Goal: Find specific page/section: Find specific page/section

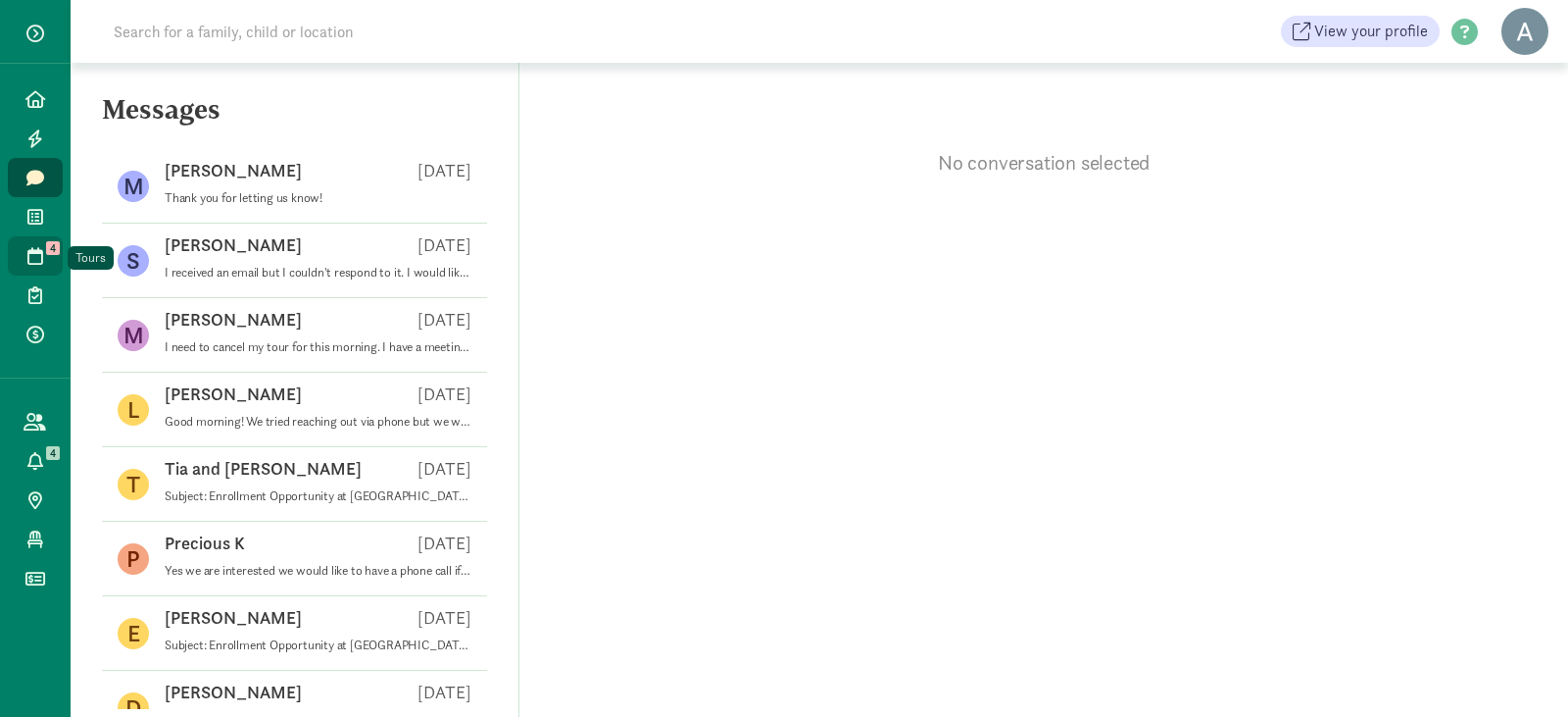
click at [32, 251] on icon at bounding box center [35, 256] width 16 height 18
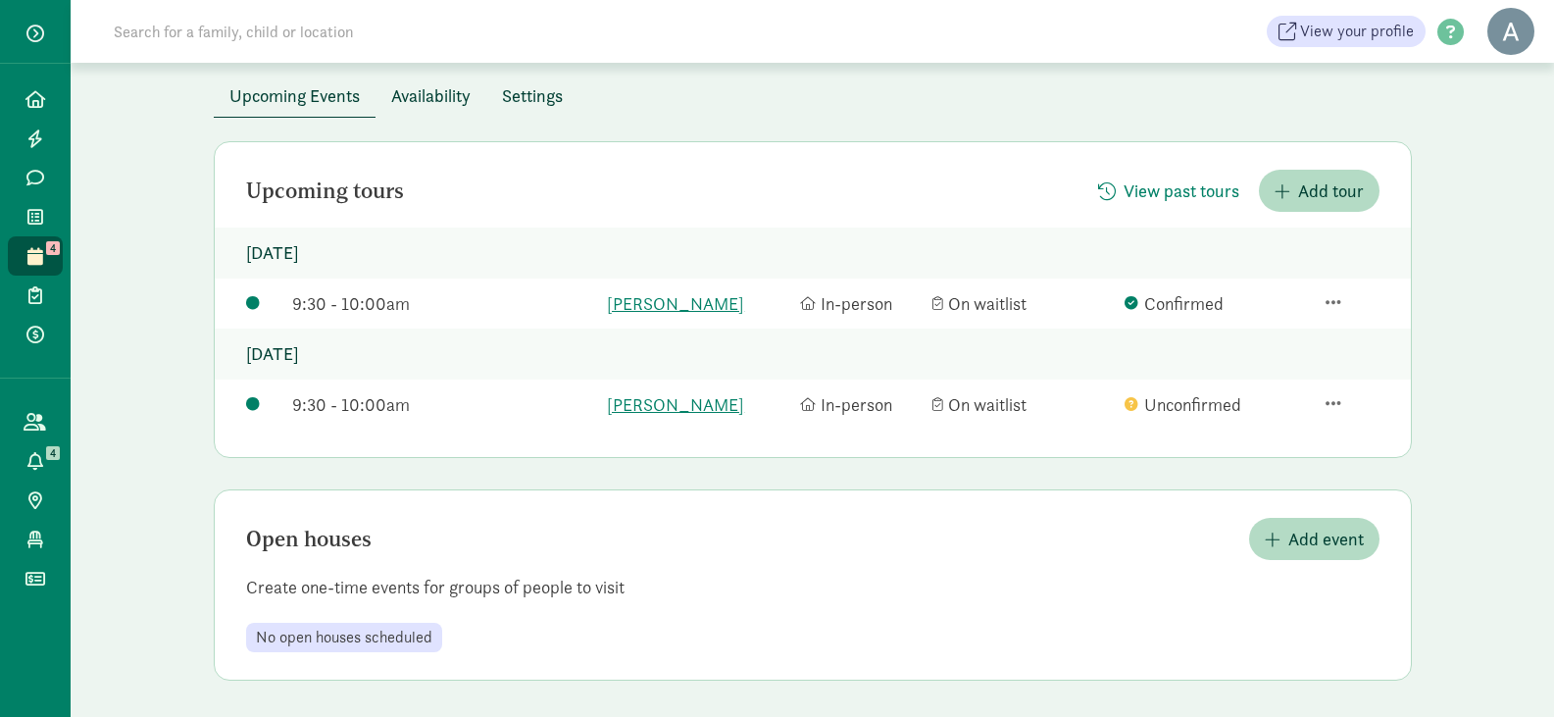
scroll to position [101, 0]
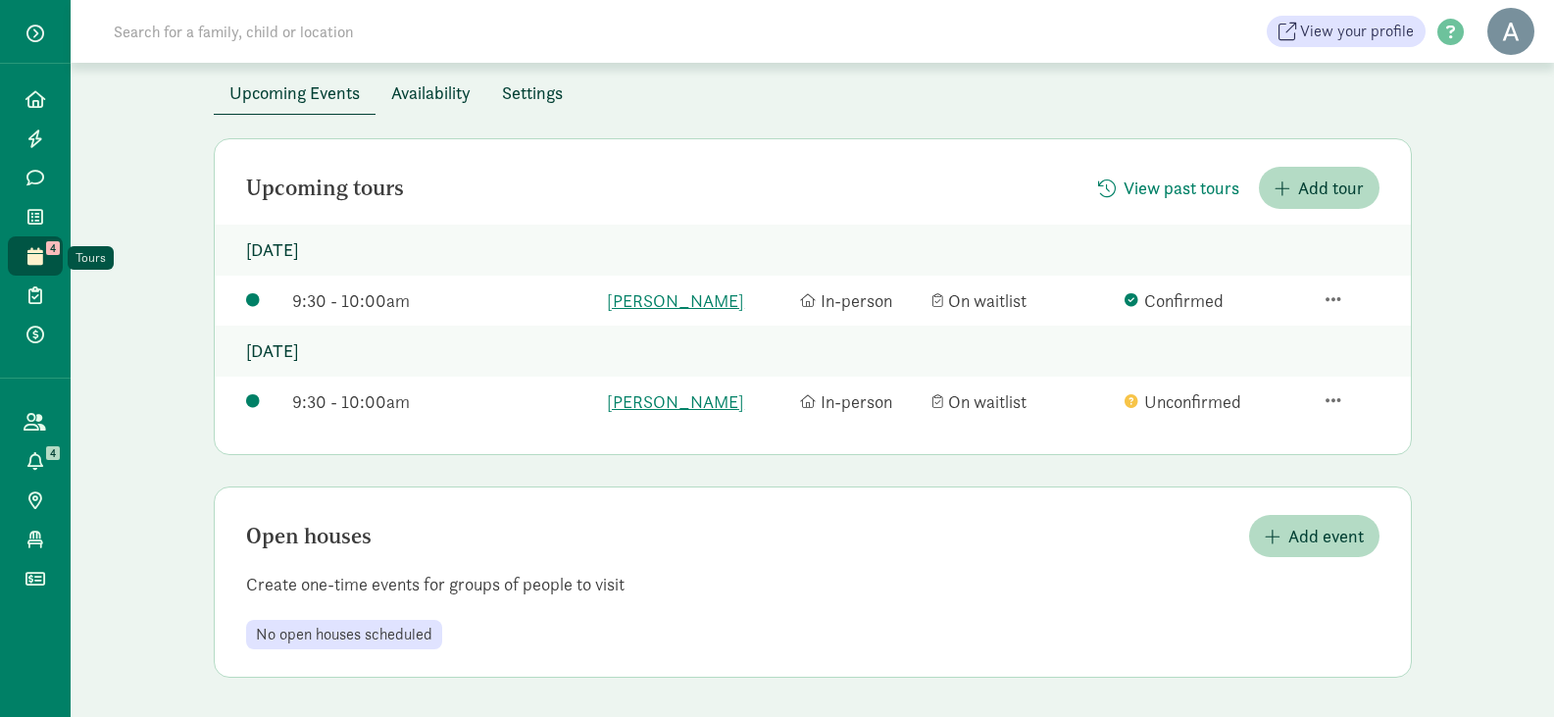
click at [28, 253] on icon at bounding box center [35, 256] width 16 height 18
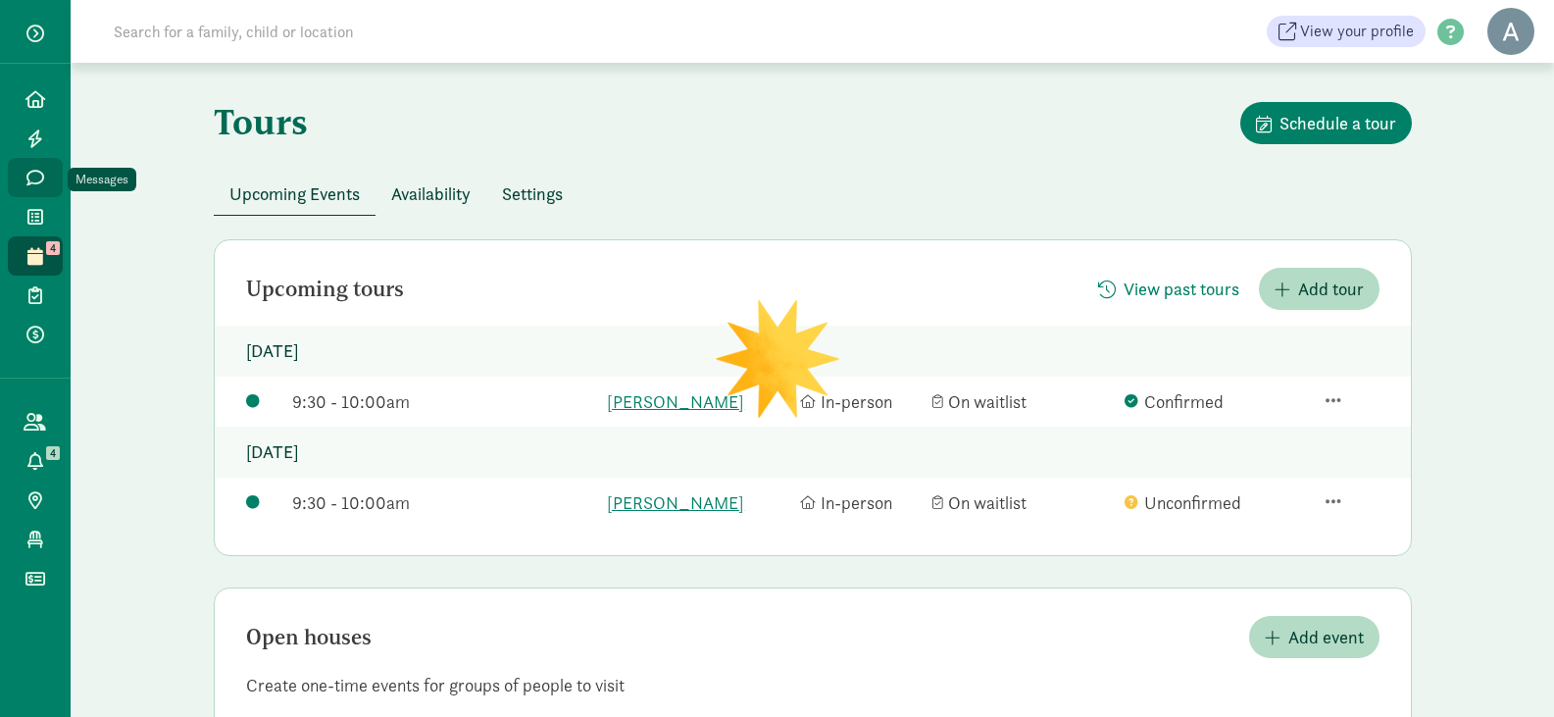
click at [47, 171] on link "Messages" at bounding box center [35, 177] width 55 height 39
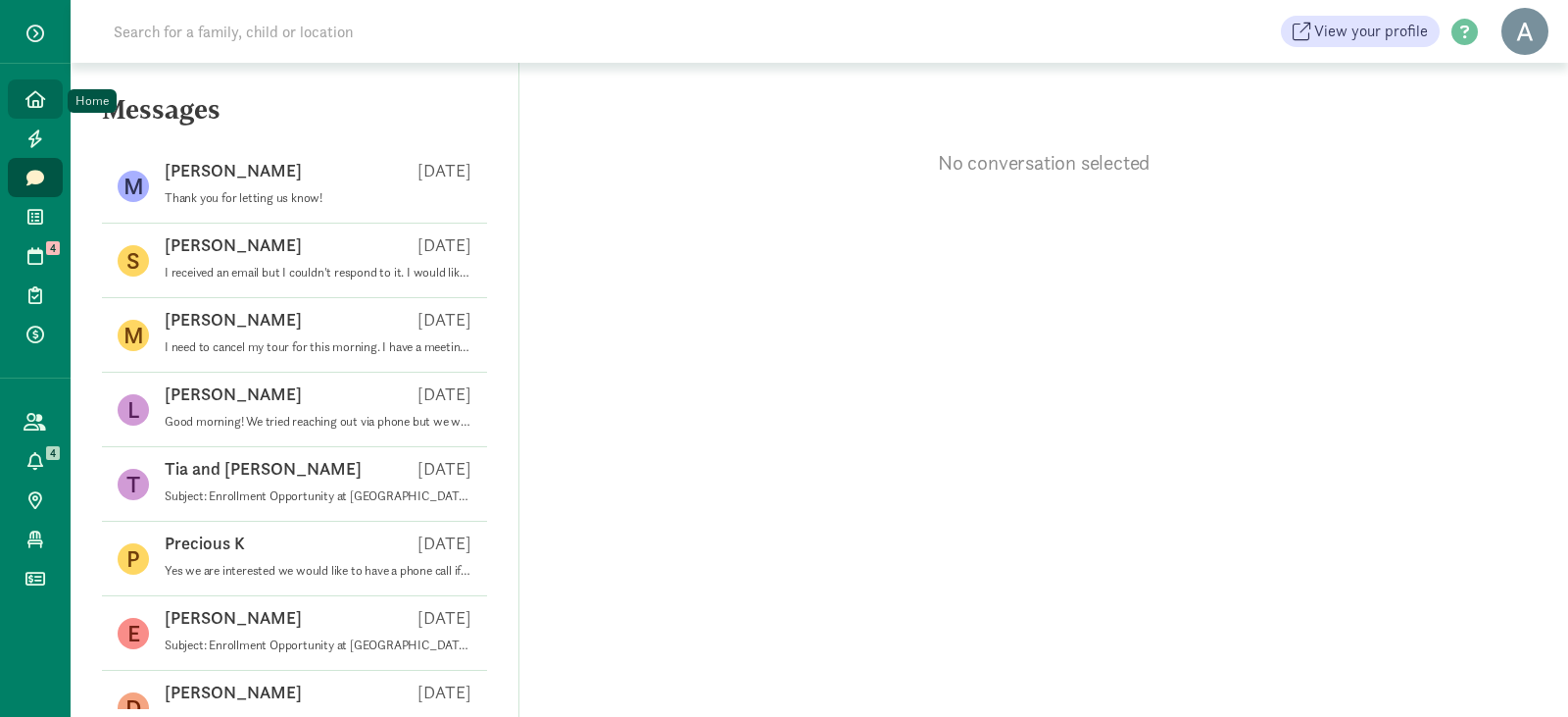
click at [16, 108] on link "Home" at bounding box center [35, 98] width 55 height 39
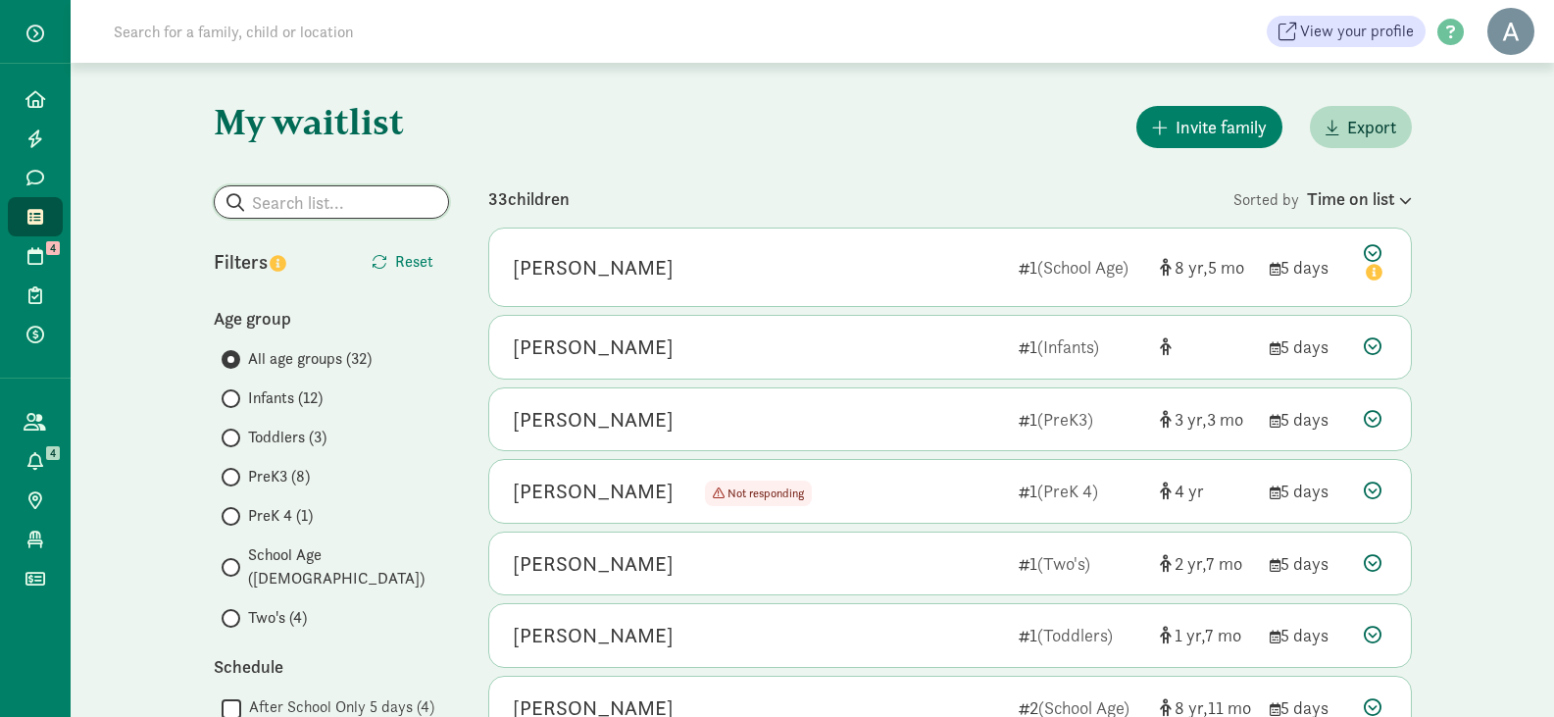
click at [316, 203] on input "search" at bounding box center [331, 201] width 233 height 31
type input "khalil"
